Goal: Task Accomplishment & Management: Complete application form

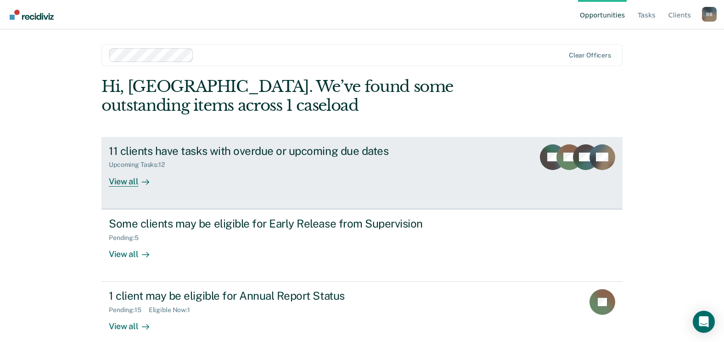
scroll to position [12, 0]
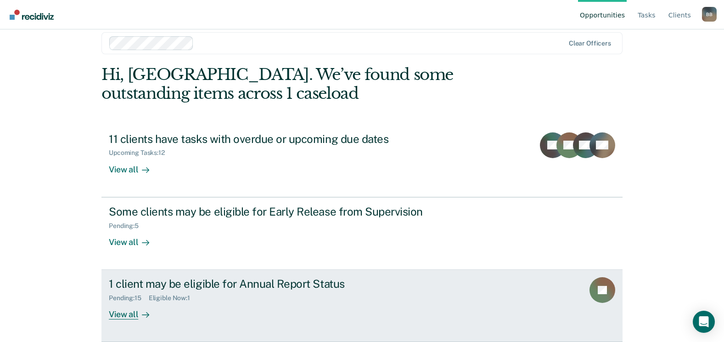
click at [201, 281] on div "1 client may be eligible for Annual Report Status" at bounding box center [270, 283] width 322 height 13
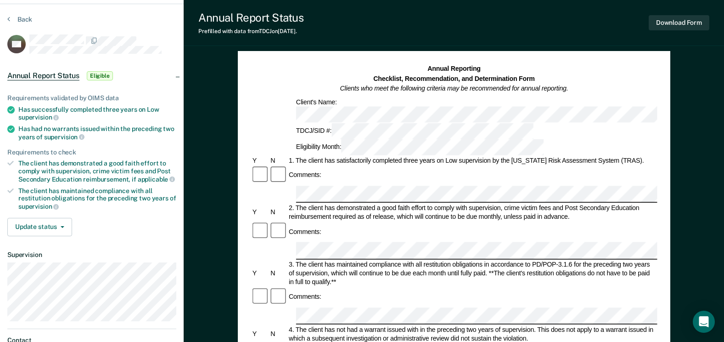
scroll to position [46, 0]
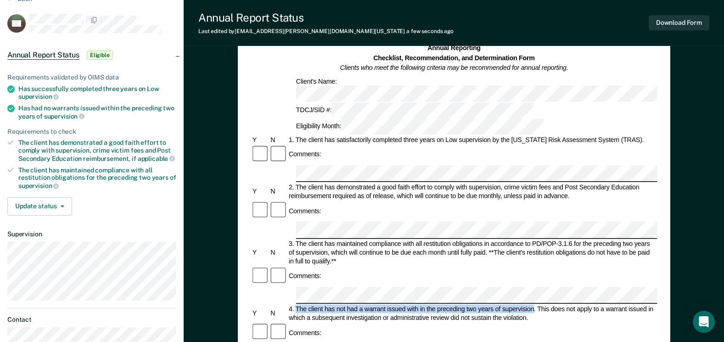
drag, startPoint x: 302, startPoint y: 234, endPoint x: 534, endPoint y: 232, distance: 231.9
click at [534, 304] on div "4. The client has not had a warrant issued with in the preceding two years of s…" at bounding box center [472, 312] width 370 height 17
copy div "The client has not had a warrant issued with in the preceding two years of supe…"
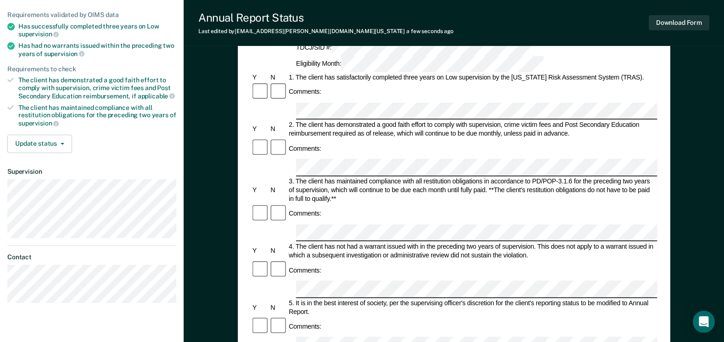
scroll to position [92, 0]
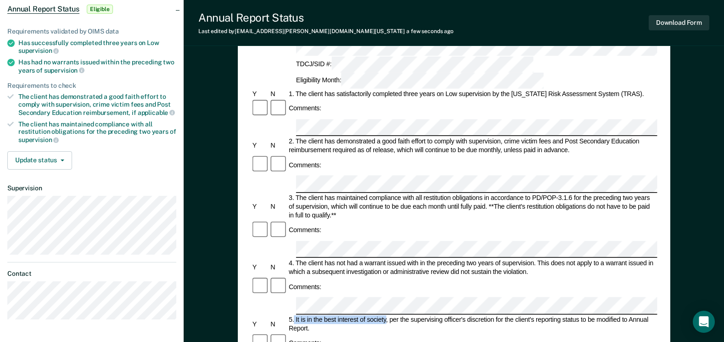
drag, startPoint x: 294, startPoint y: 233, endPoint x: 387, endPoint y: 233, distance: 92.3
click at [387, 315] on div "5. It is in the best interest of society, per the supervising officer's discret…" at bounding box center [472, 323] width 370 height 17
copy div "It is in the best interest of society"
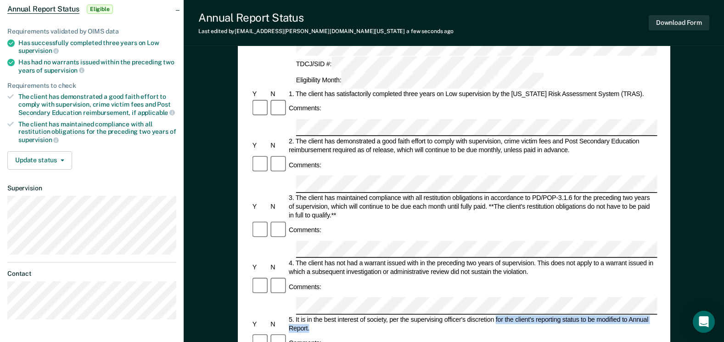
drag, startPoint x: 495, startPoint y: 233, endPoint x: 574, endPoint y: 237, distance: 79.1
click at [574, 315] on div "5. It is in the best interest of society, per the supervising officer's discret…" at bounding box center [472, 323] width 370 height 17
copy div "for the client's reporting status to be modified to Annual Report."
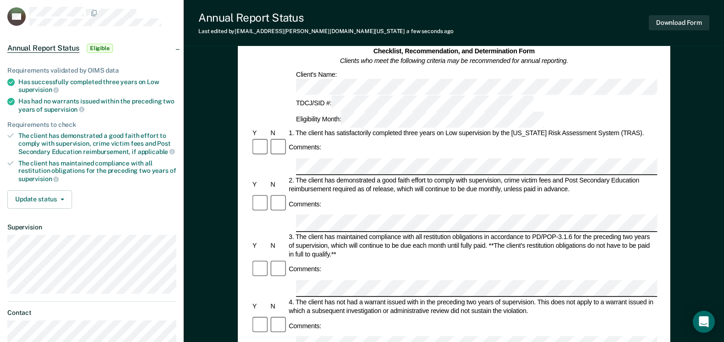
scroll to position [46, 0]
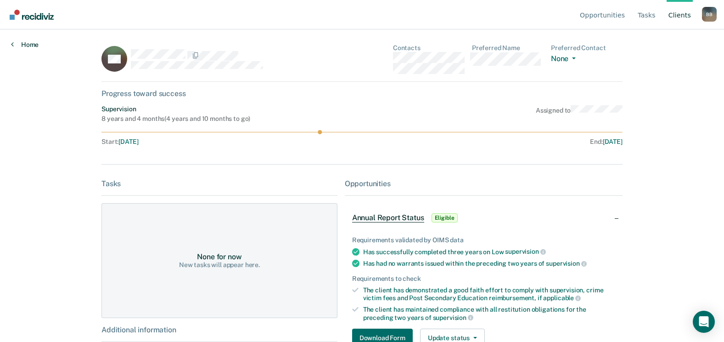
click at [25, 45] on link "Home" at bounding box center [25, 44] width 28 height 8
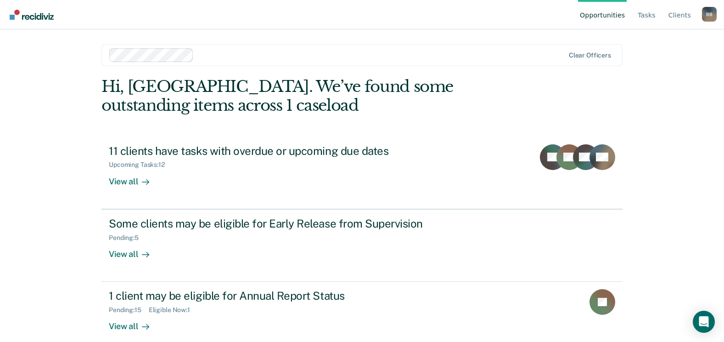
scroll to position [12, 0]
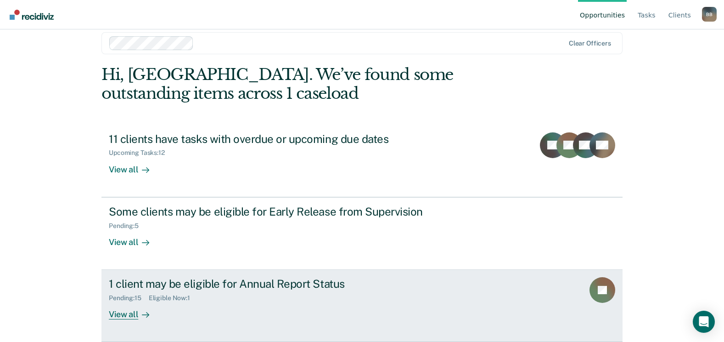
click at [216, 279] on div "1 client may be eligible for Annual Report Status" at bounding box center [270, 283] width 322 height 13
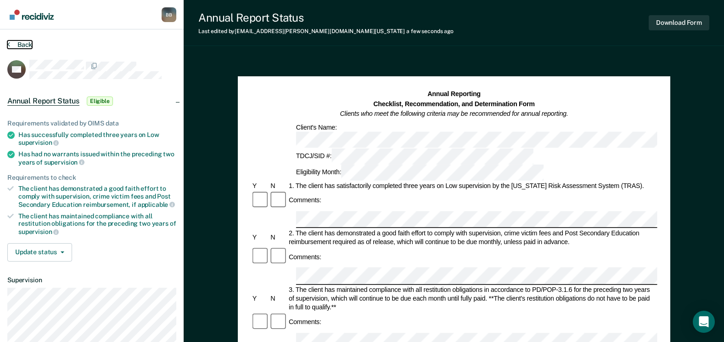
click at [20, 44] on button "Back" at bounding box center [19, 44] width 25 height 8
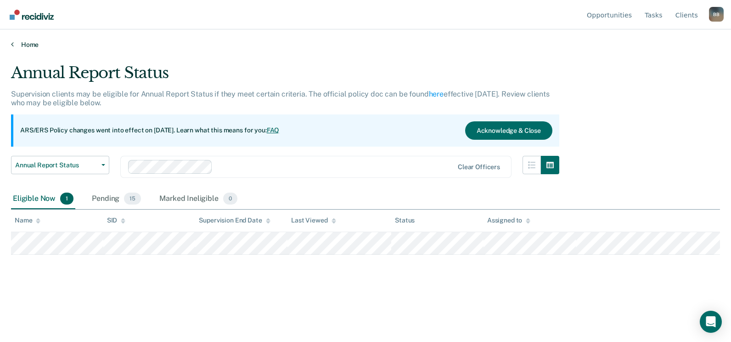
click at [33, 44] on link "Home" at bounding box center [365, 44] width 709 height 8
